Goal: Information Seeking & Learning: Find specific fact

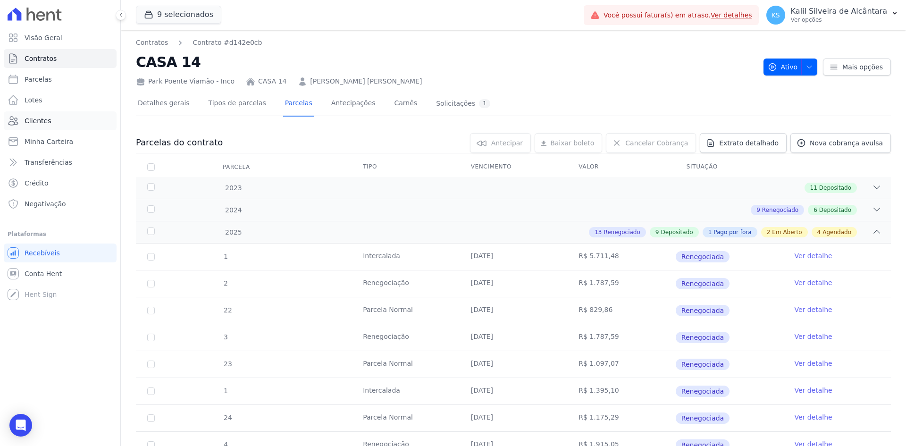
scroll to position [436, 0]
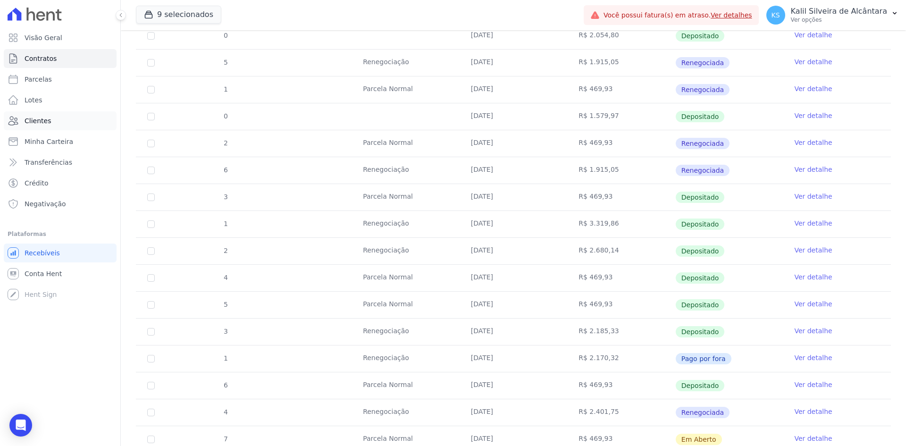
click at [67, 125] on link "Clientes" at bounding box center [60, 120] width 113 height 19
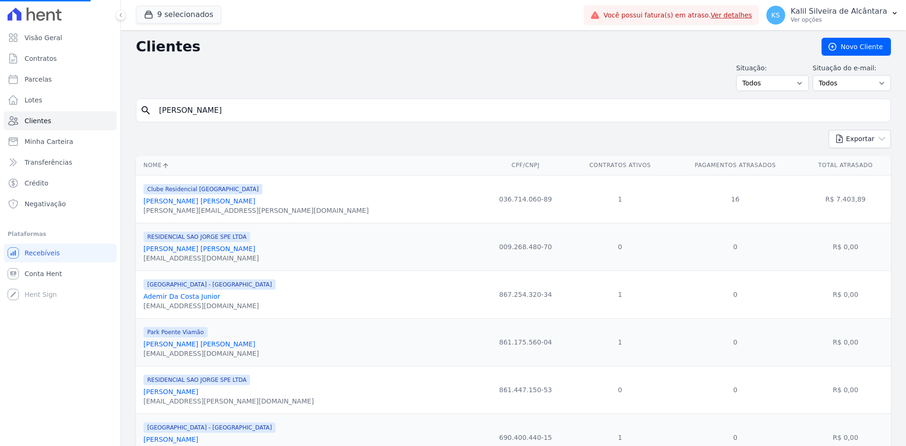
click at [225, 110] on input "[PERSON_NAME]" at bounding box center [519, 110] width 733 height 19
drag, startPoint x: 161, startPoint y: 111, endPoint x: 133, endPoint y: 109, distance: 28.4
click at [138, 109] on div "search [PERSON_NAME]" at bounding box center [513, 111] width 755 height 24
click at [160, 106] on input "search" at bounding box center [519, 110] width 733 height 19
type input "[PERSON_NAME]"
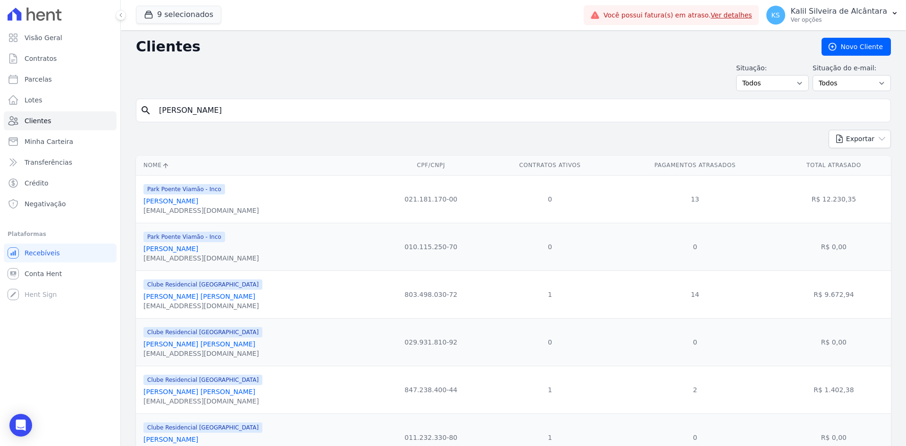
click at [195, 200] on link "[PERSON_NAME]" at bounding box center [170, 201] width 55 height 8
